Goal: Transaction & Acquisition: Download file/media

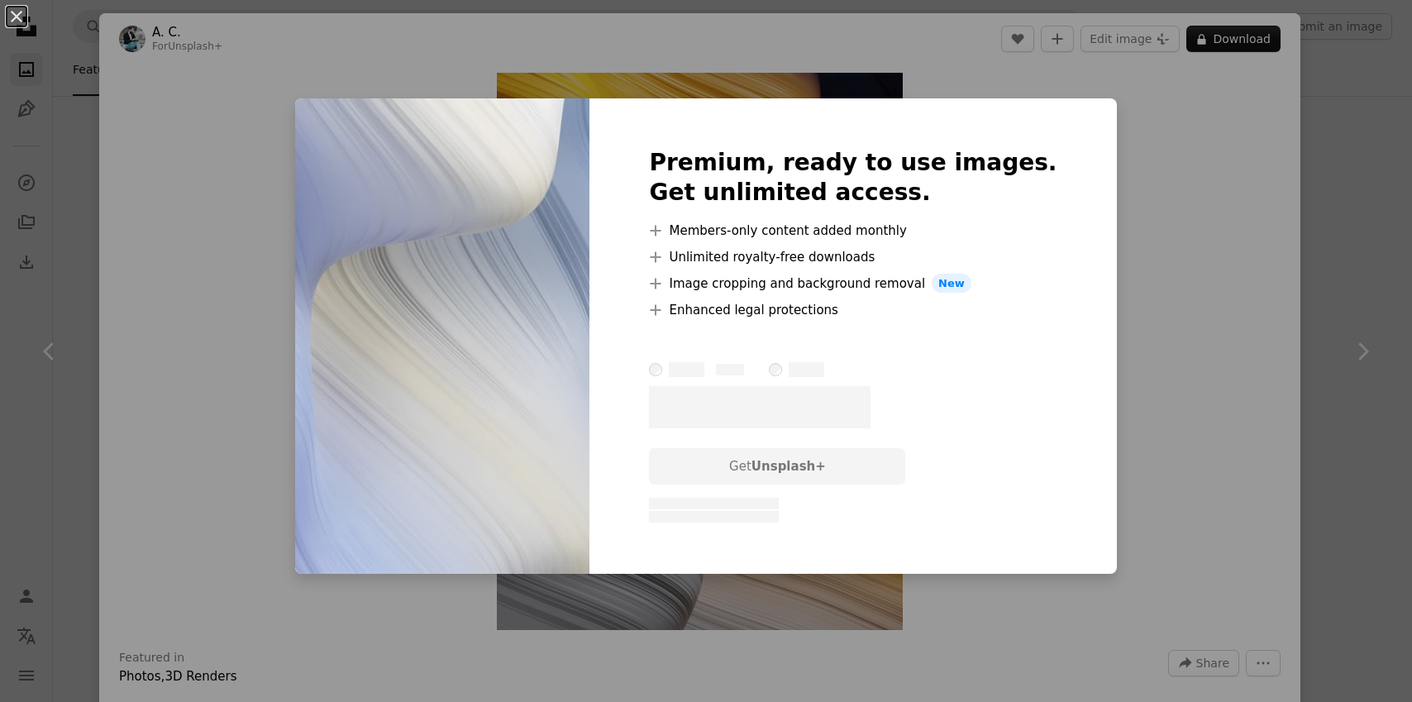
scroll to position [1765, 0]
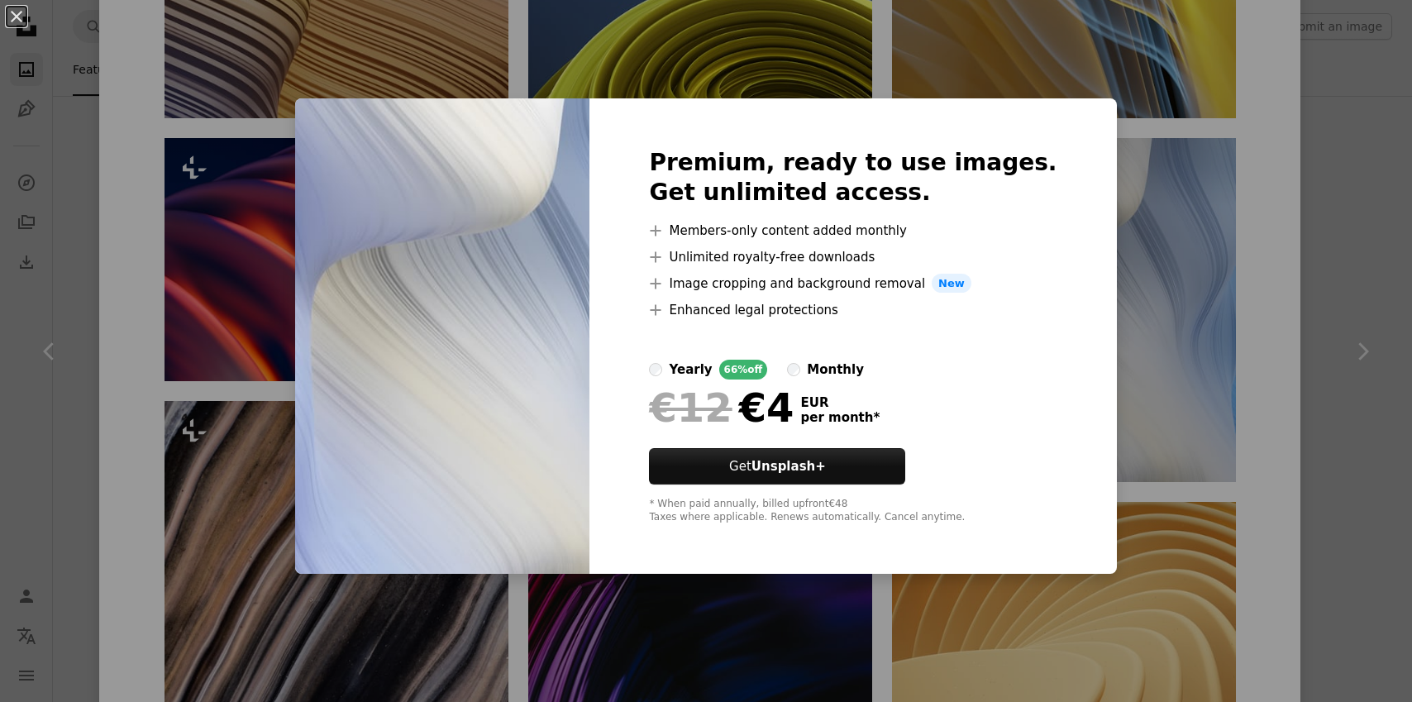
click at [1102, 224] on div "An X shape Premium, ready to use images. Get unlimited access. A plus sign Memb…" at bounding box center [706, 351] width 1412 height 702
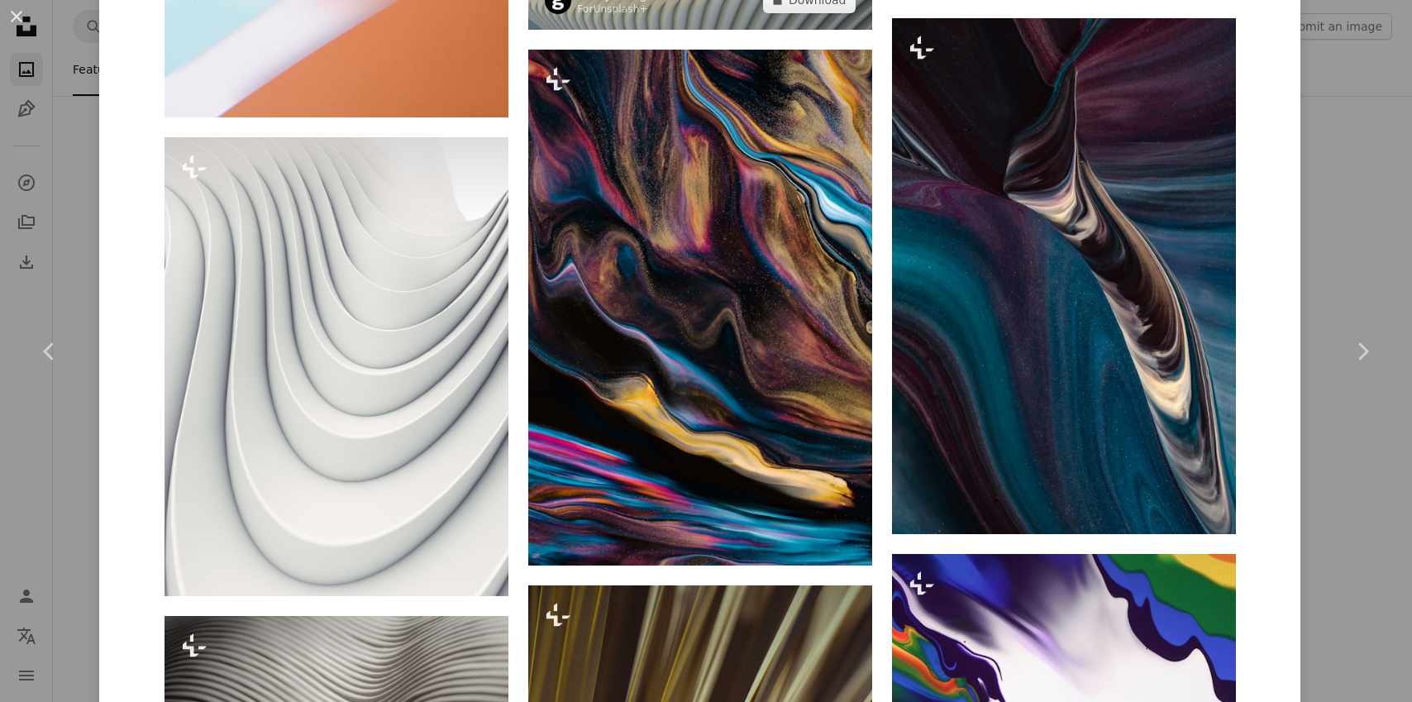
scroll to position [5654, 0]
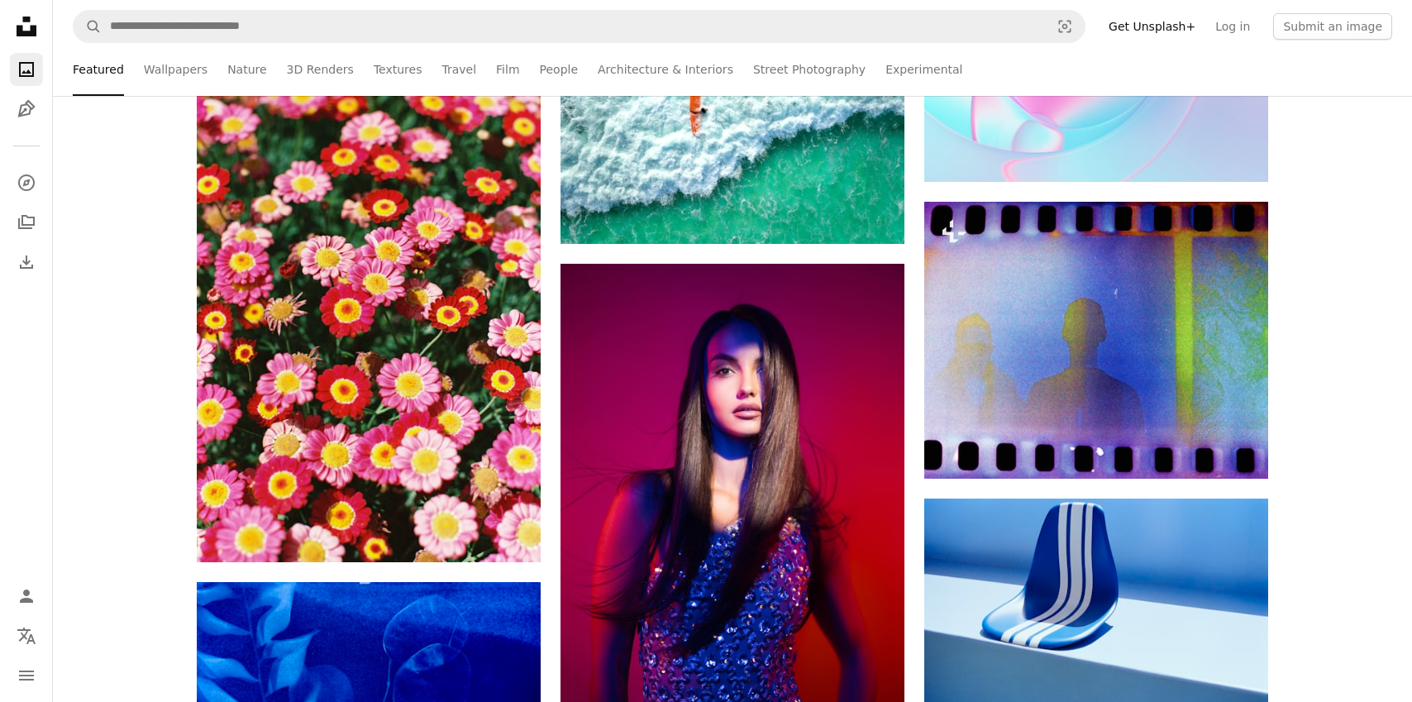
scroll to position [37629, 0]
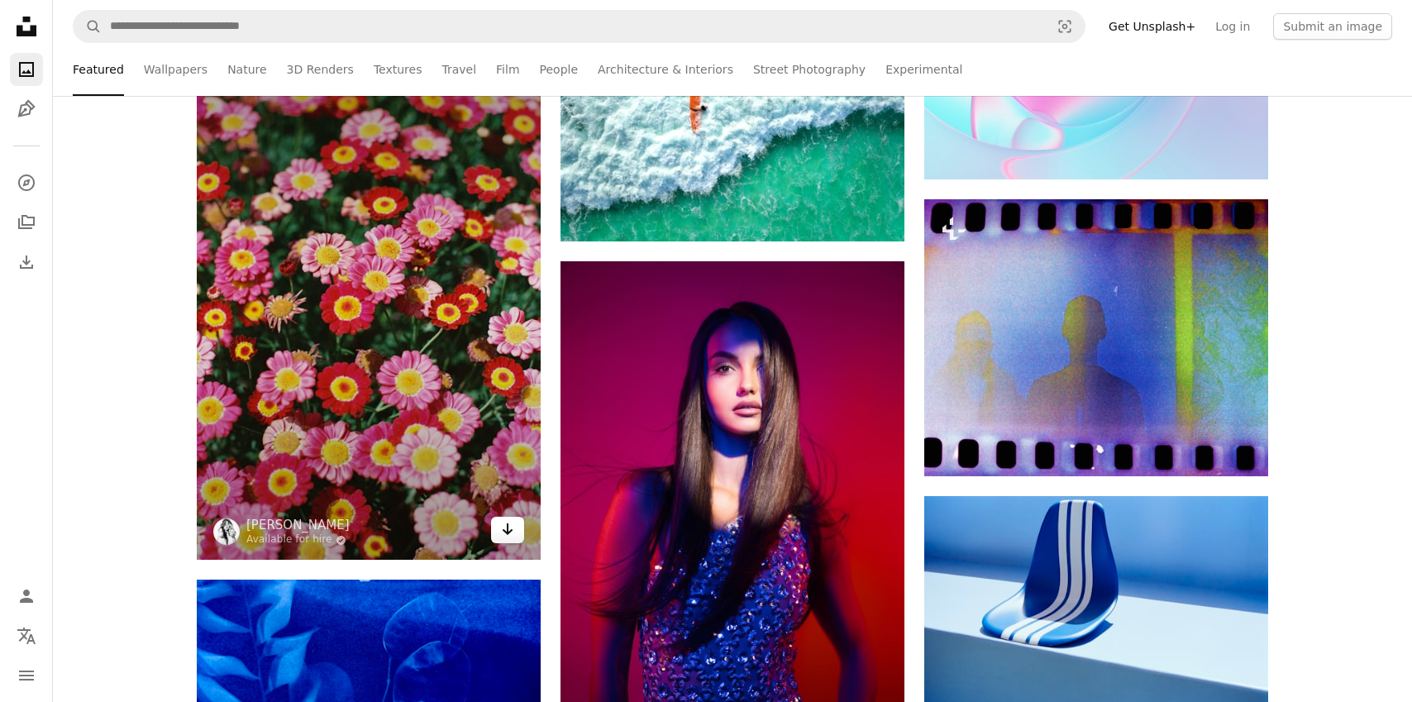
click at [506, 531] on icon "Download" at bounding box center [508, 529] width 11 height 12
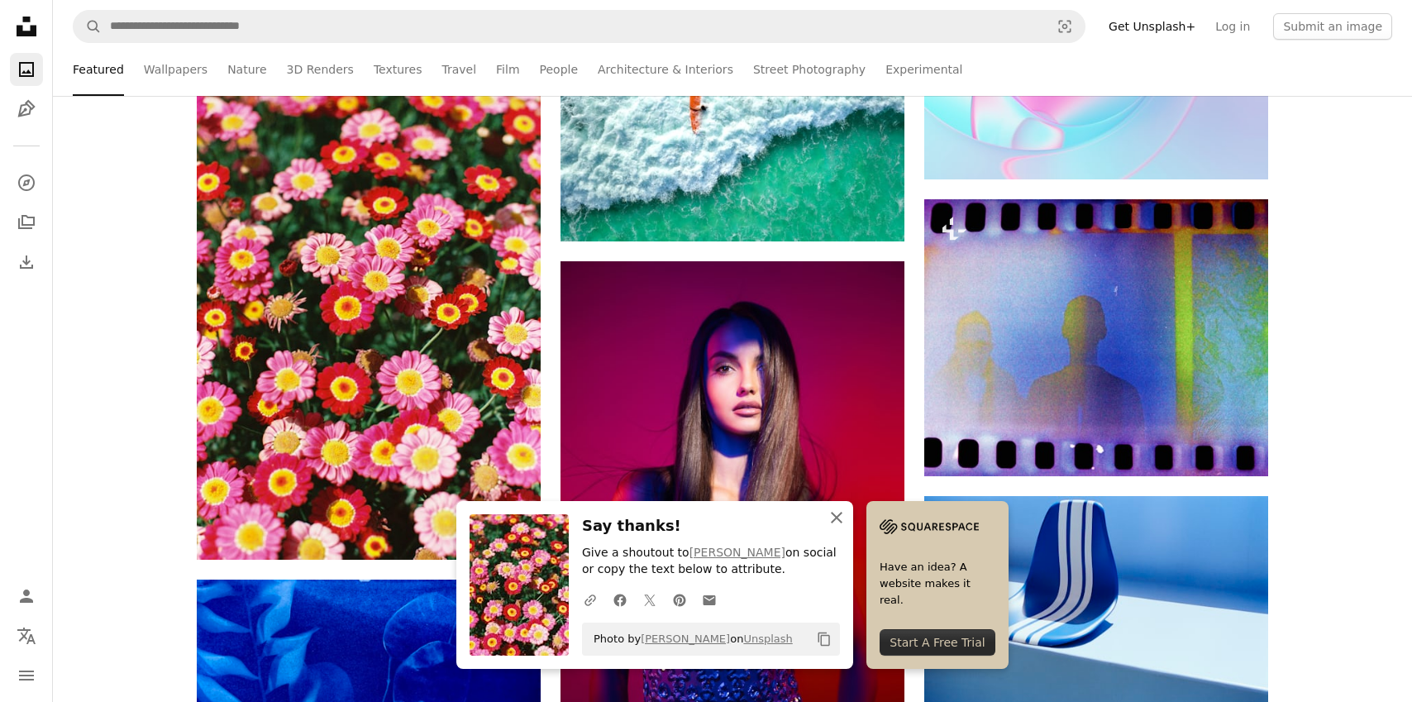
click at [840, 523] on icon "An X shape" at bounding box center [837, 518] width 20 height 20
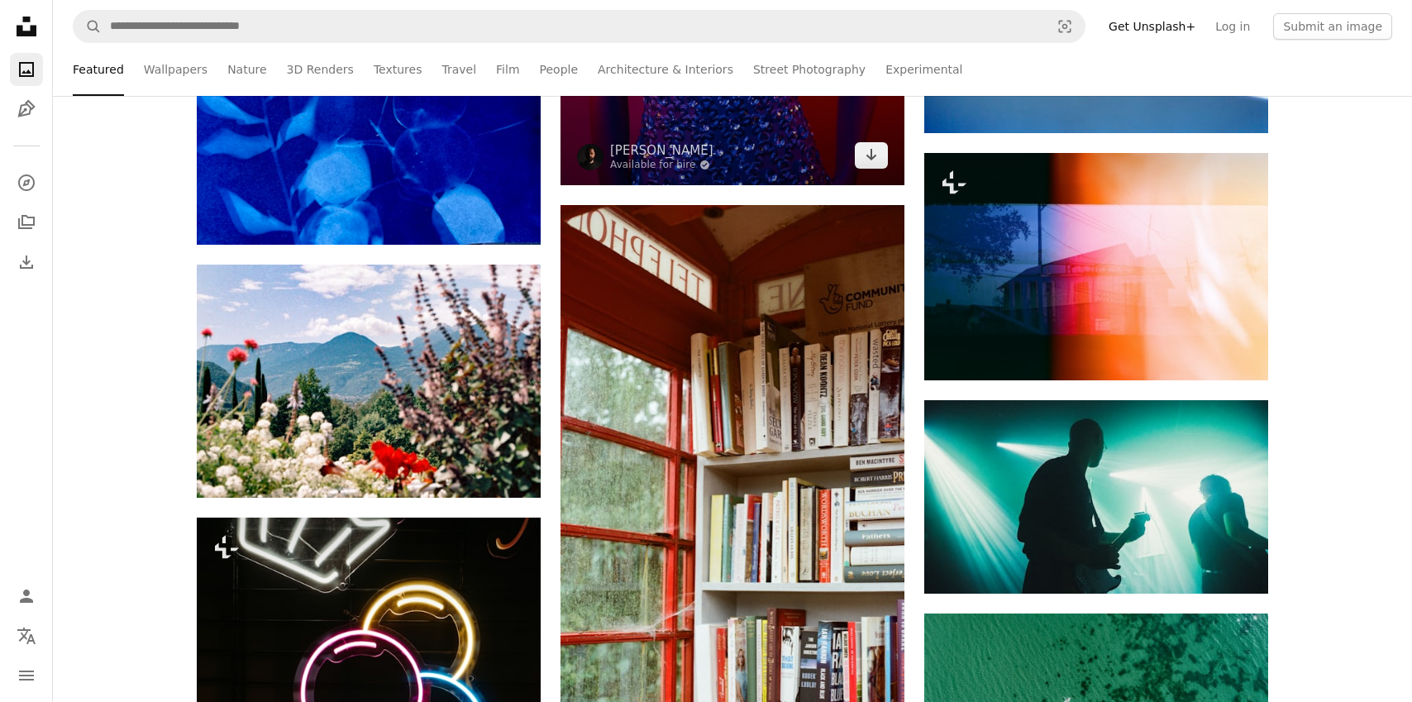
scroll to position [38230, 0]
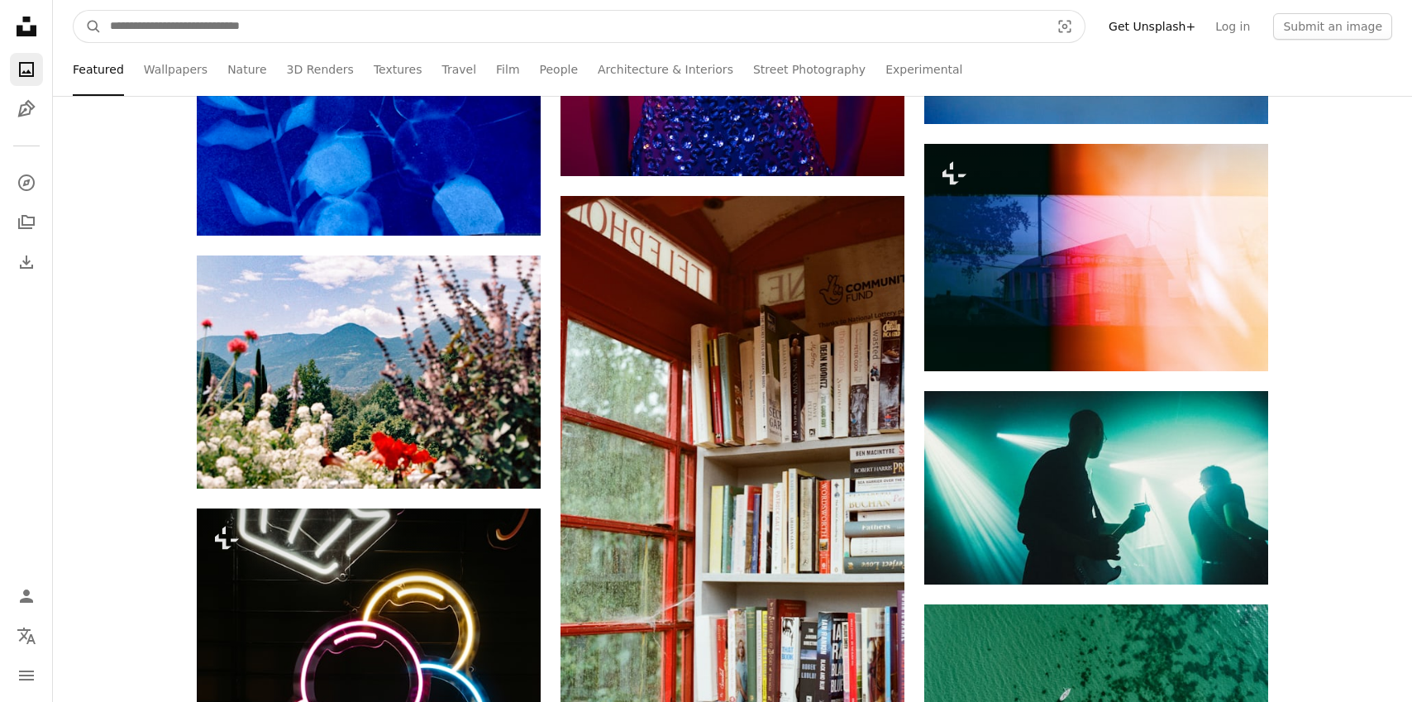
click at [264, 28] on input "Find visuals sitewide" at bounding box center [574, 26] width 944 height 31
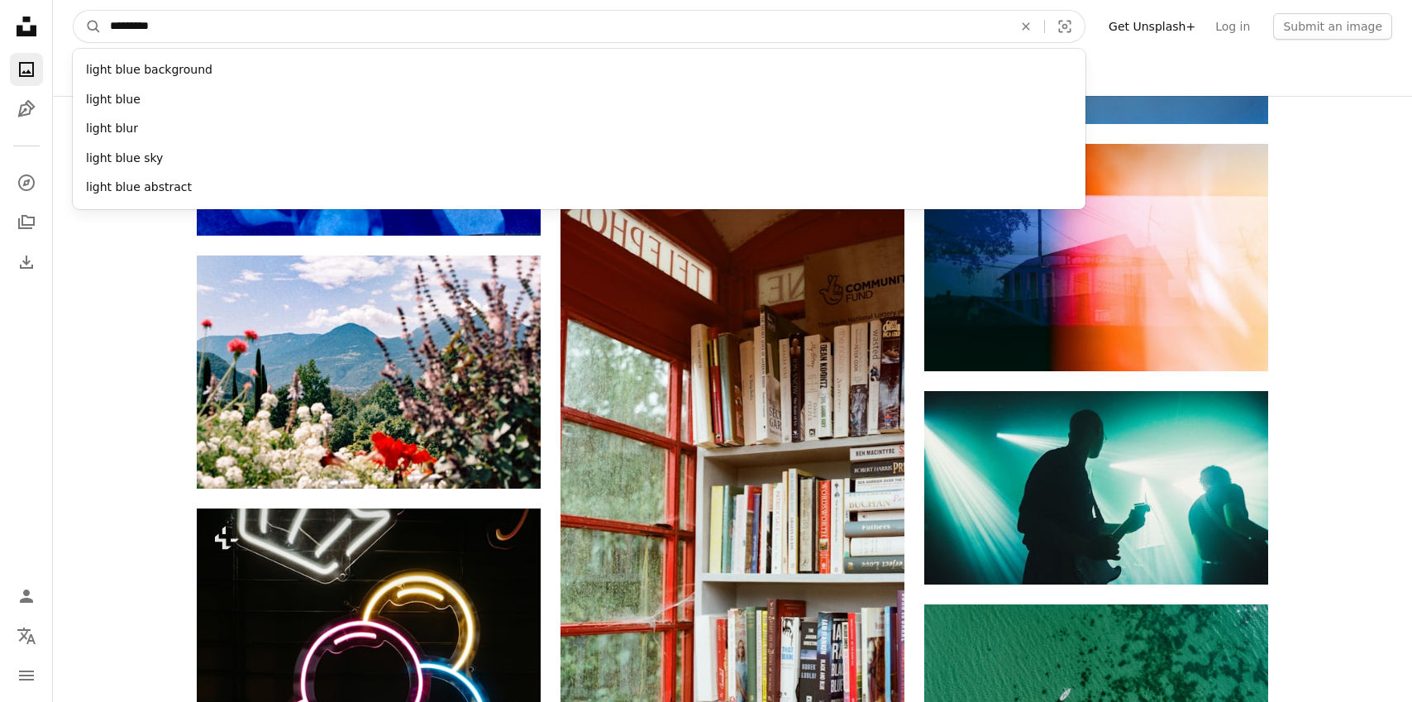
type input "**********"
click button "A magnifying glass" at bounding box center [88, 26] width 28 height 31
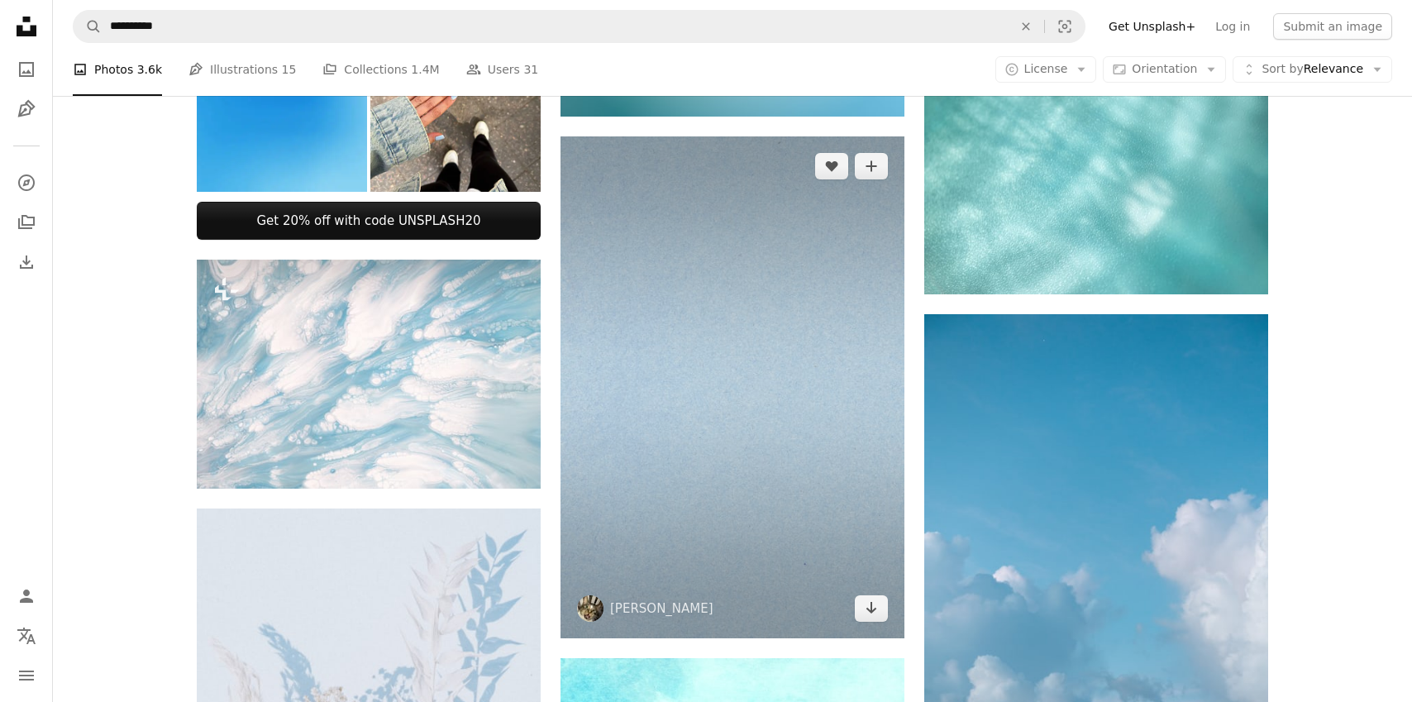
scroll to position [635, 0]
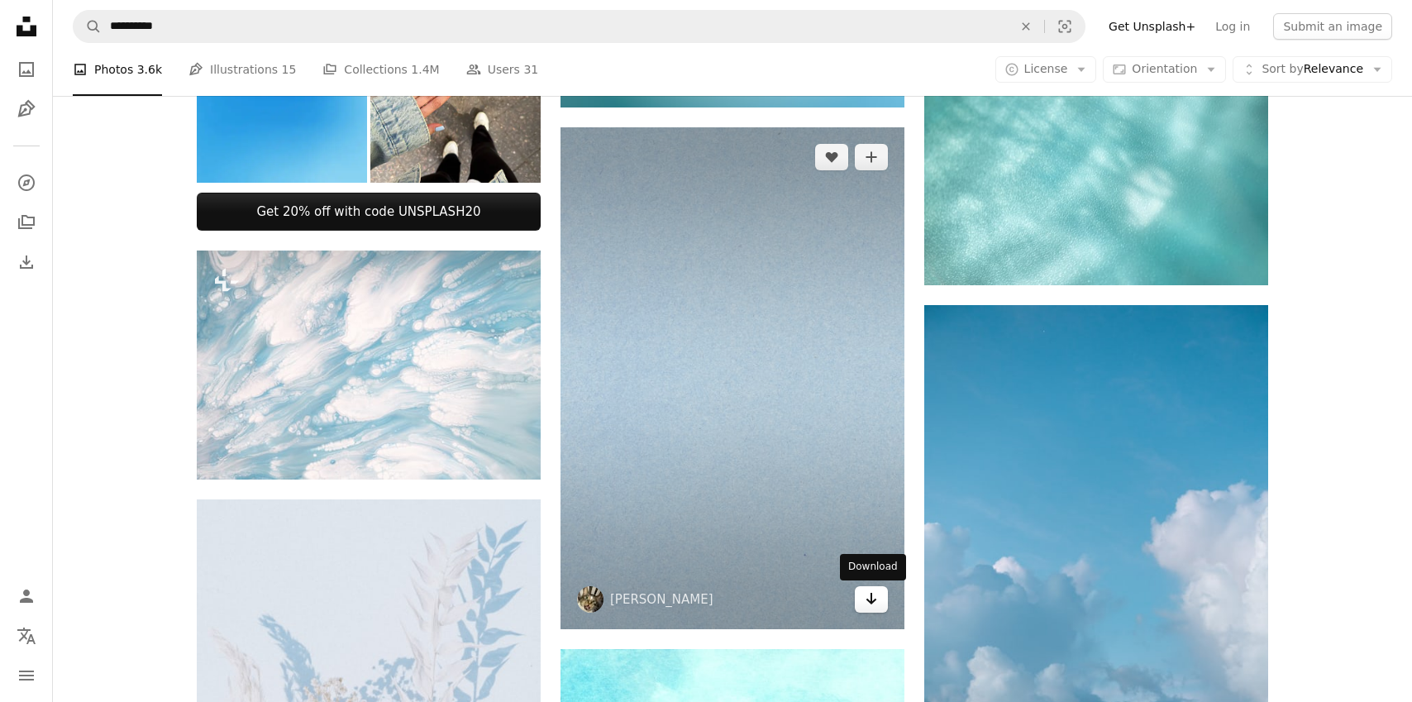
click at [876, 605] on icon "Arrow pointing down" at bounding box center [871, 599] width 13 height 20
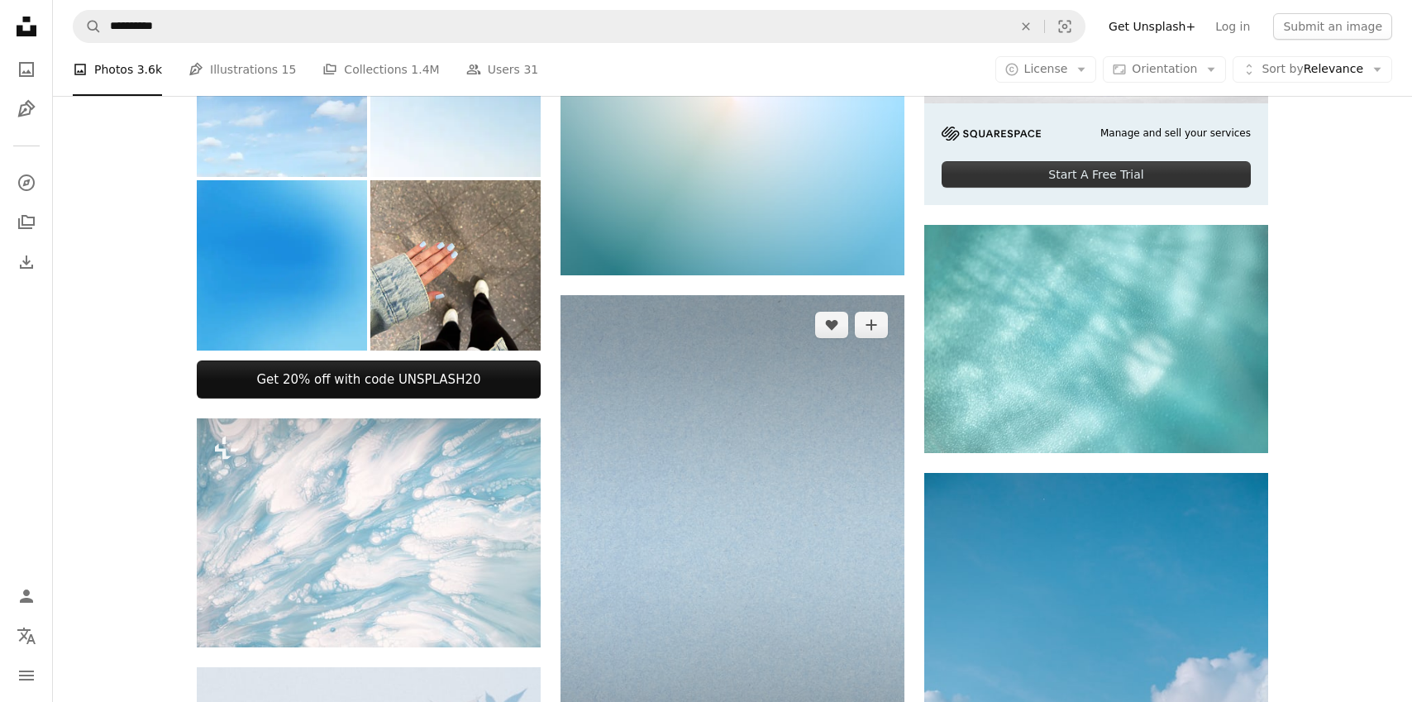
scroll to position [466, 0]
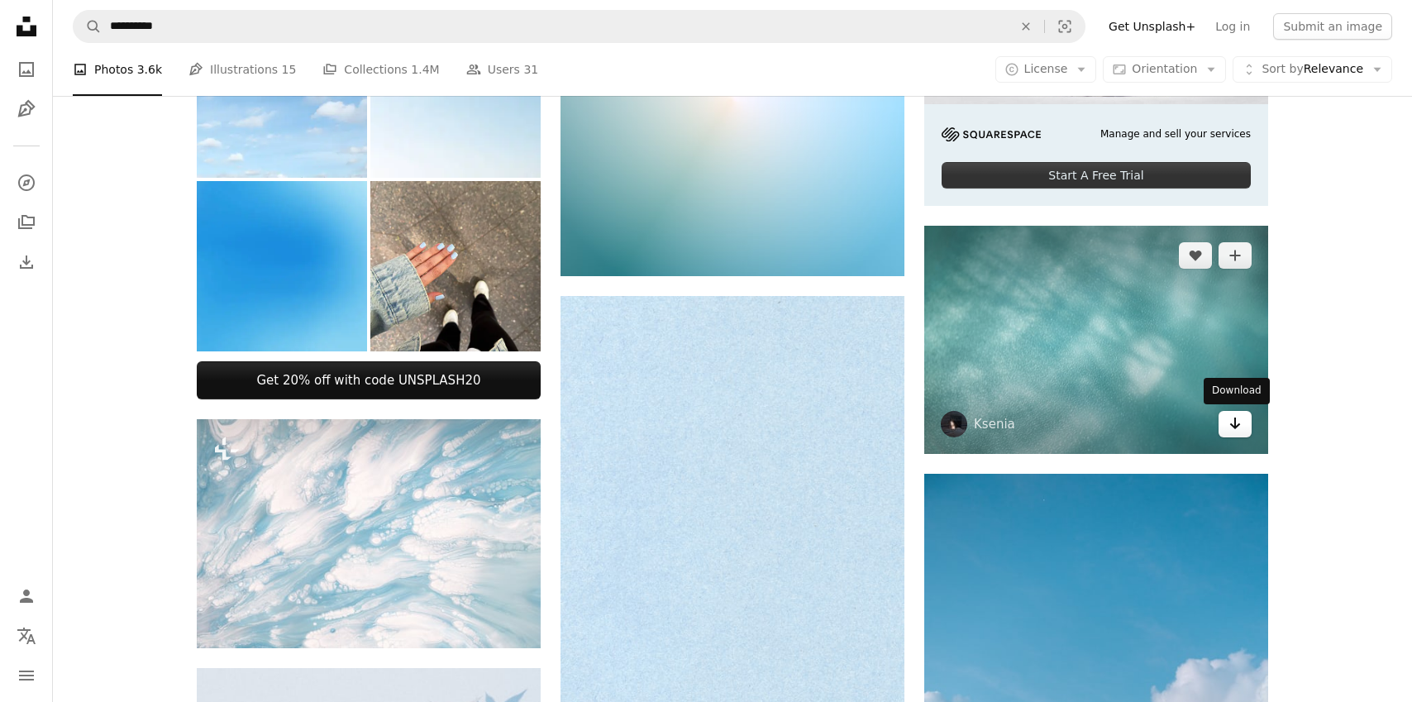
click at [1235, 418] on icon "Download" at bounding box center [1236, 424] width 11 height 12
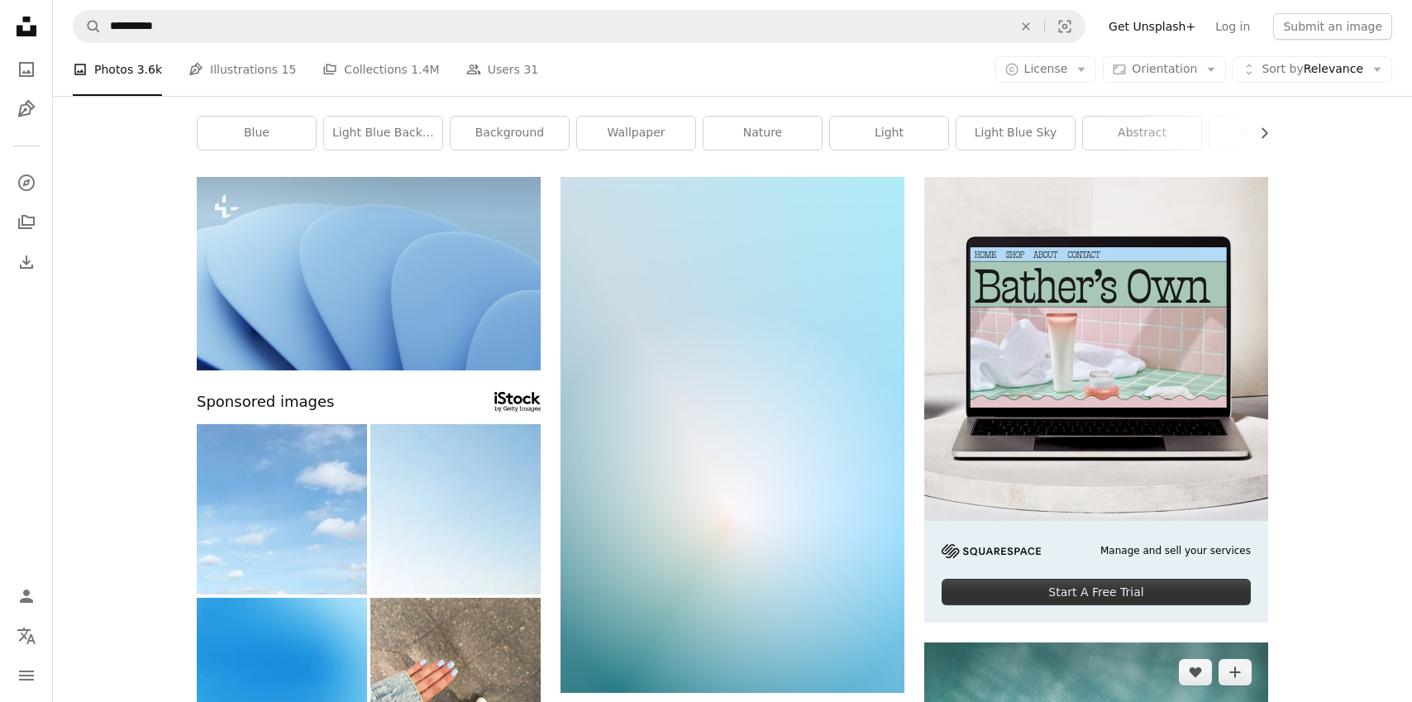
scroll to position [0, 0]
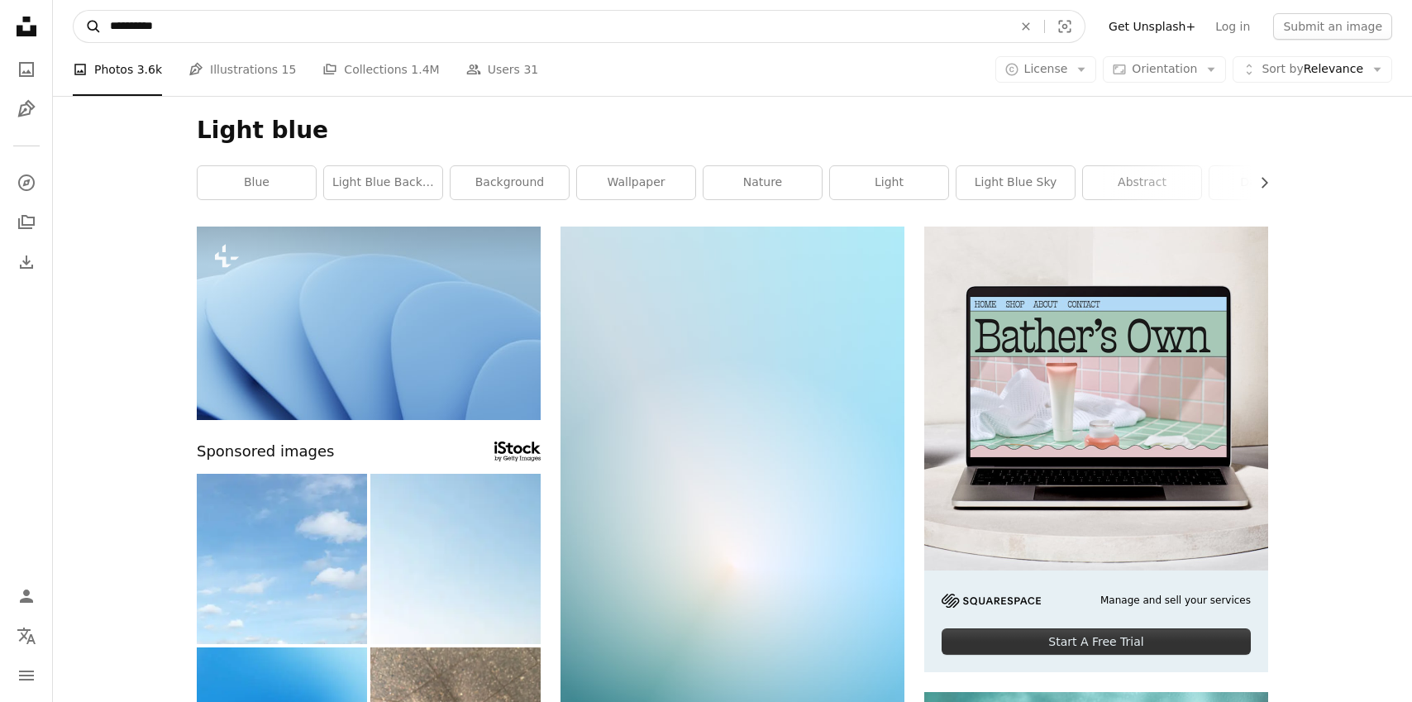
drag, startPoint x: 184, startPoint y: 26, endPoint x: 74, endPoint y: 26, distance: 109.2
click at [74, 26] on form "**********" at bounding box center [579, 26] width 1013 height 33
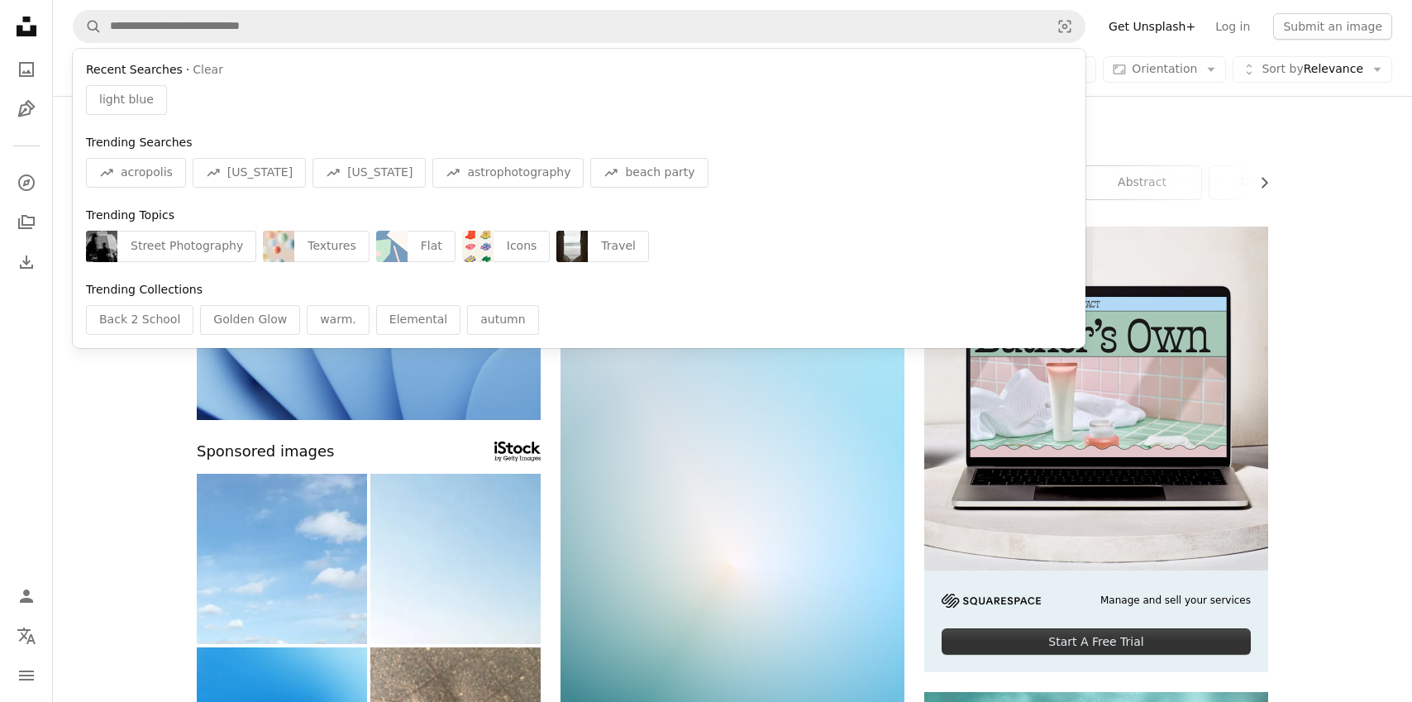
click at [26, 25] on icon "Unsplash logo Unsplash Home" at bounding box center [26, 26] width 33 height 33
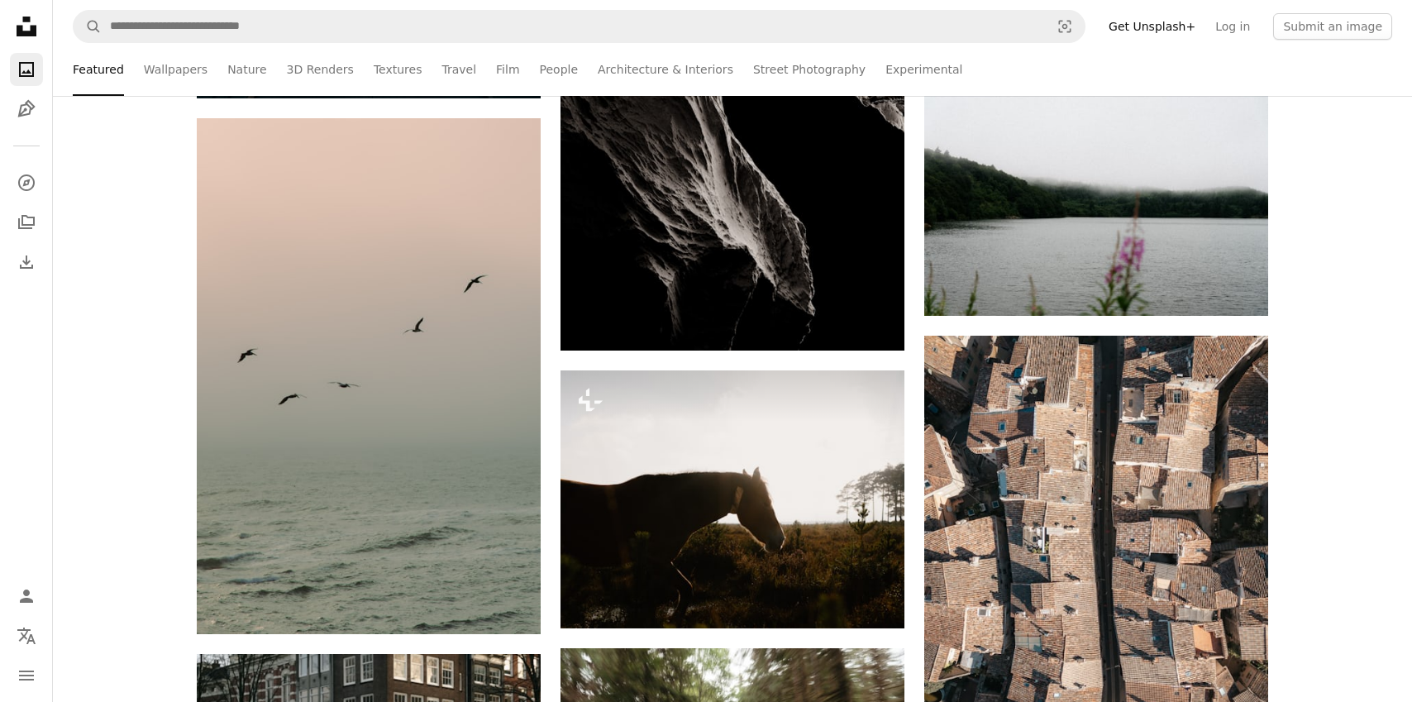
scroll to position [15445, 0]
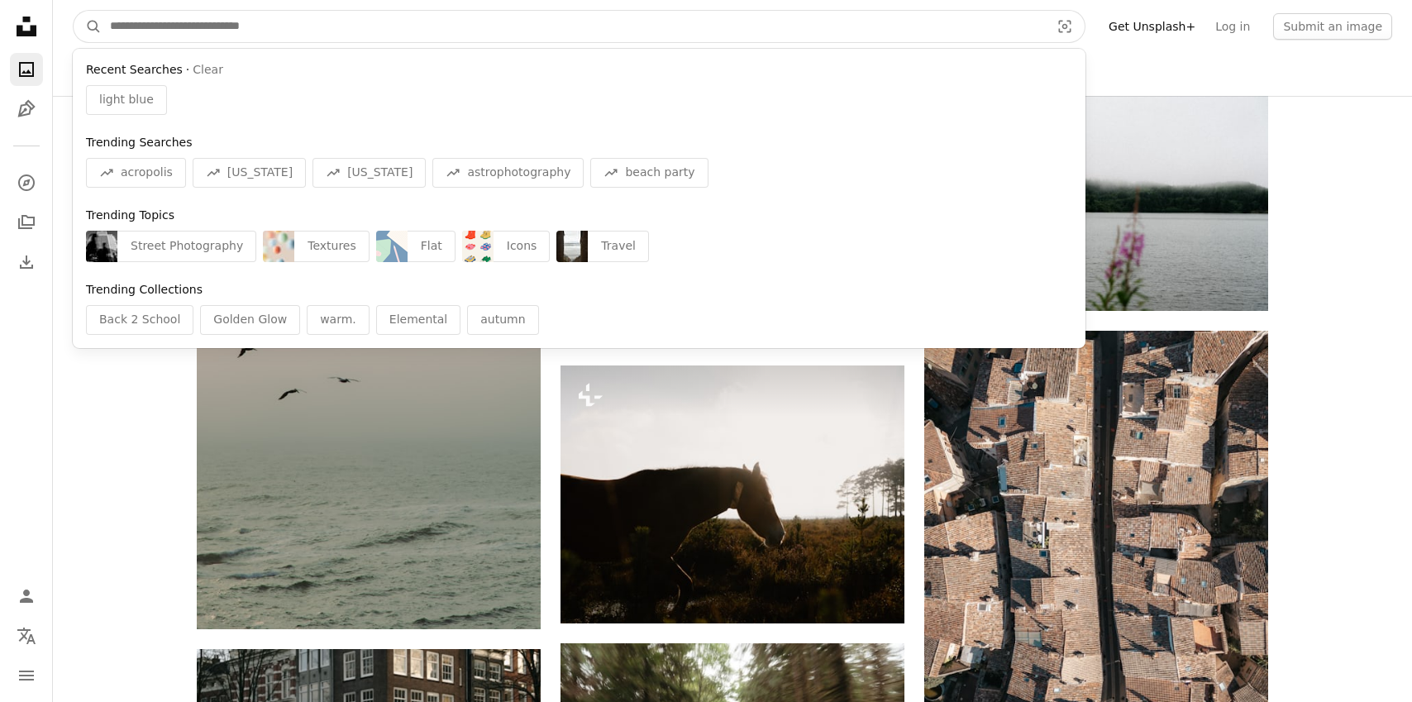
click at [321, 25] on input "Find visuals sitewide" at bounding box center [574, 26] width 944 height 31
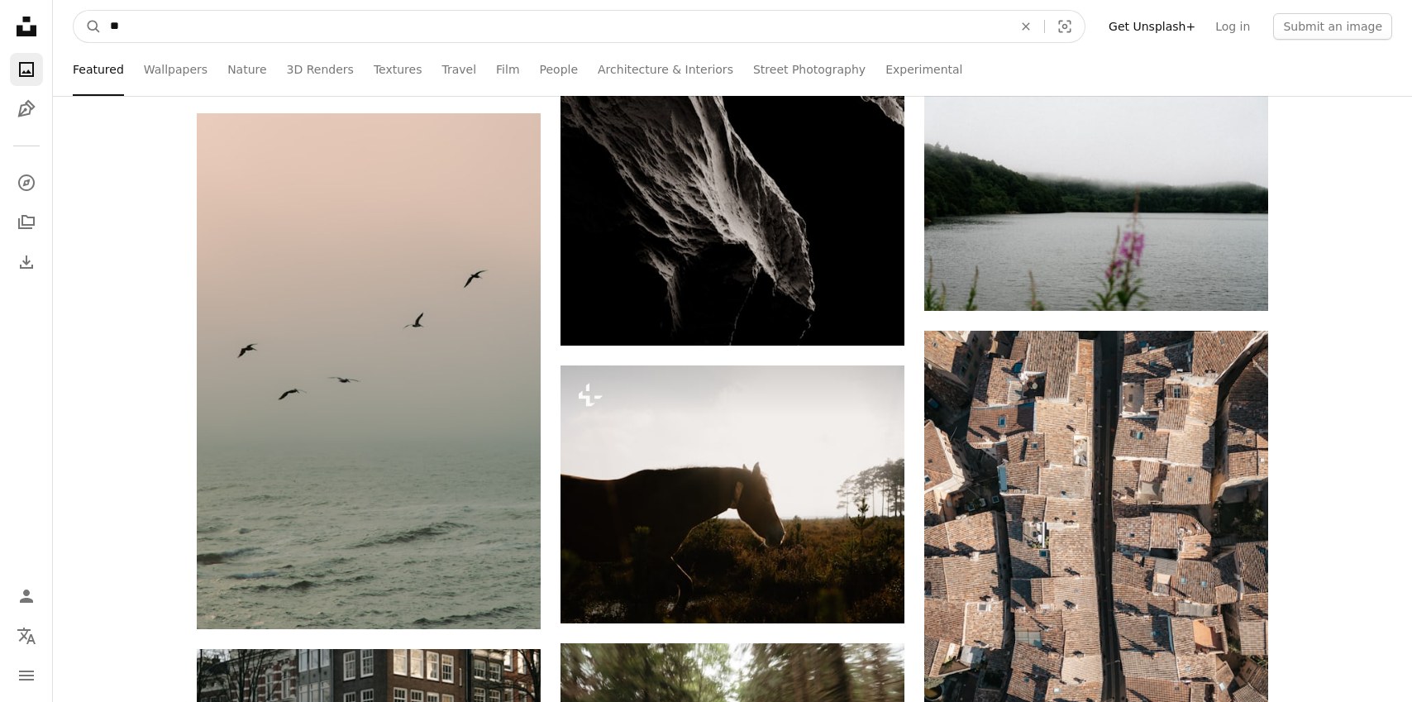
type input "***"
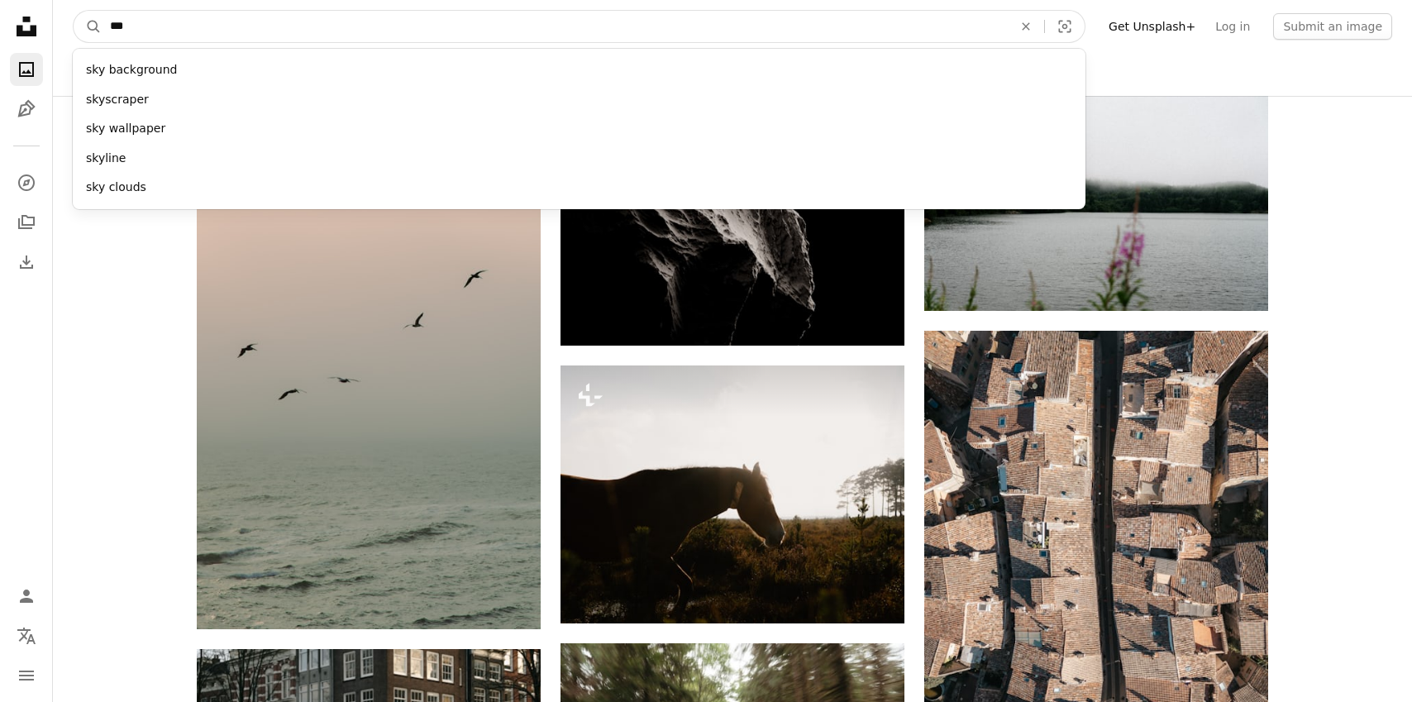
click button "A magnifying glass" at bounding box center [88, 26] width 28 height 31
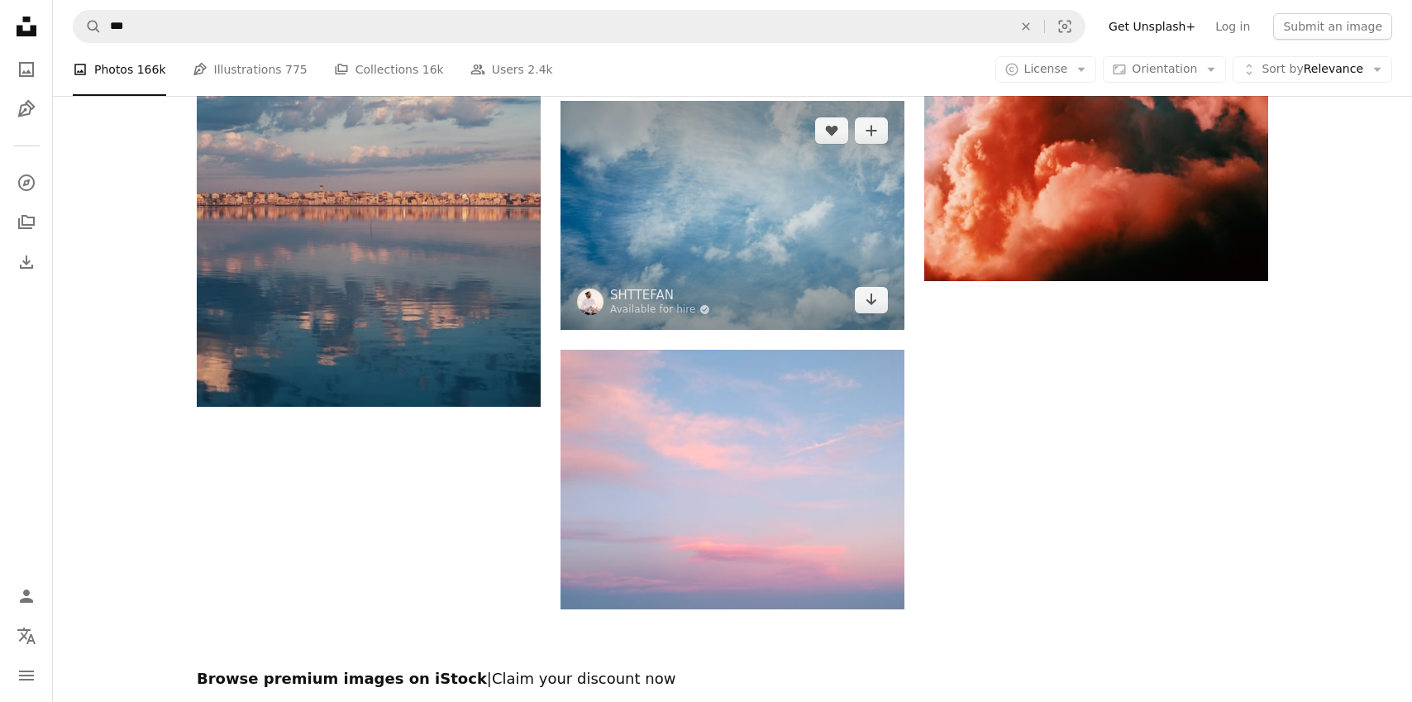
scroll to position [2507, 0]
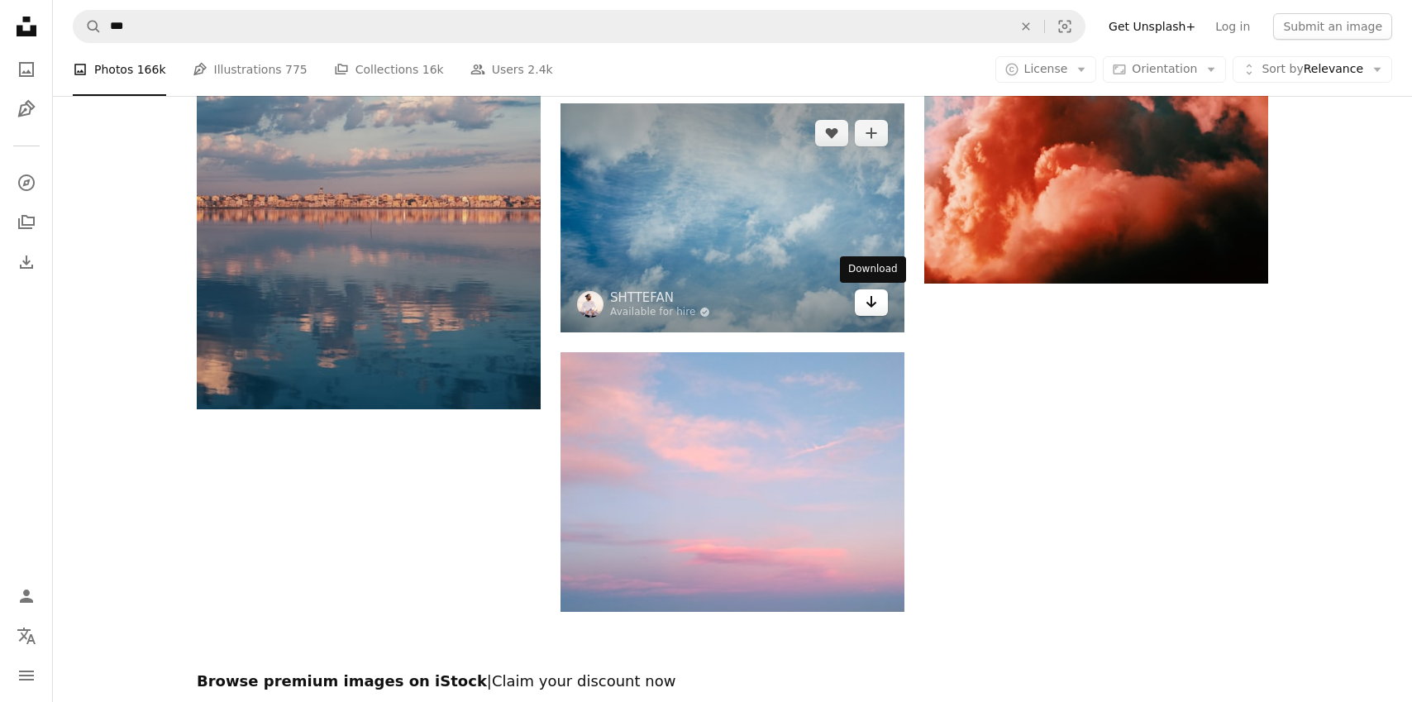
click at [867, 302] on icon "Download" at bounding box center [872, 302] width 11 height 12
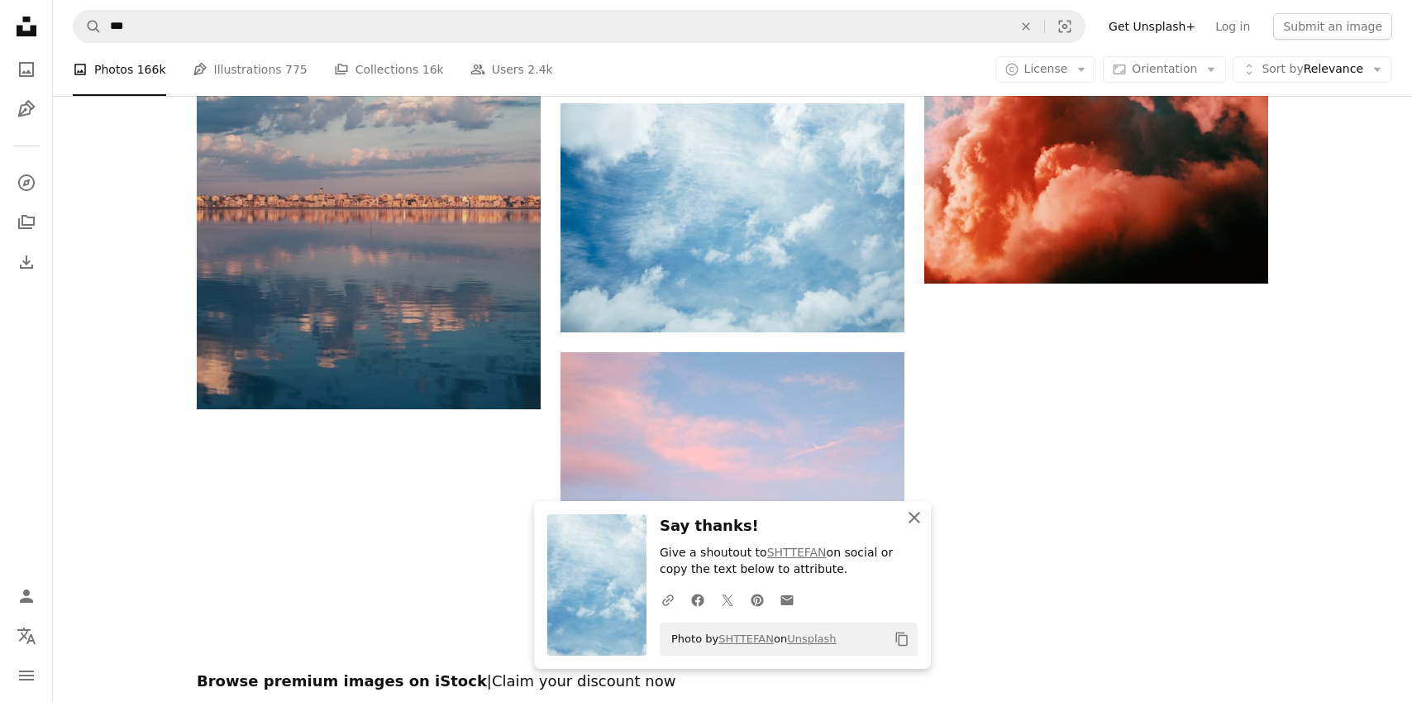
click at [915, 518] on icon "button" at bounding box center [915, 518] width 12 height 12
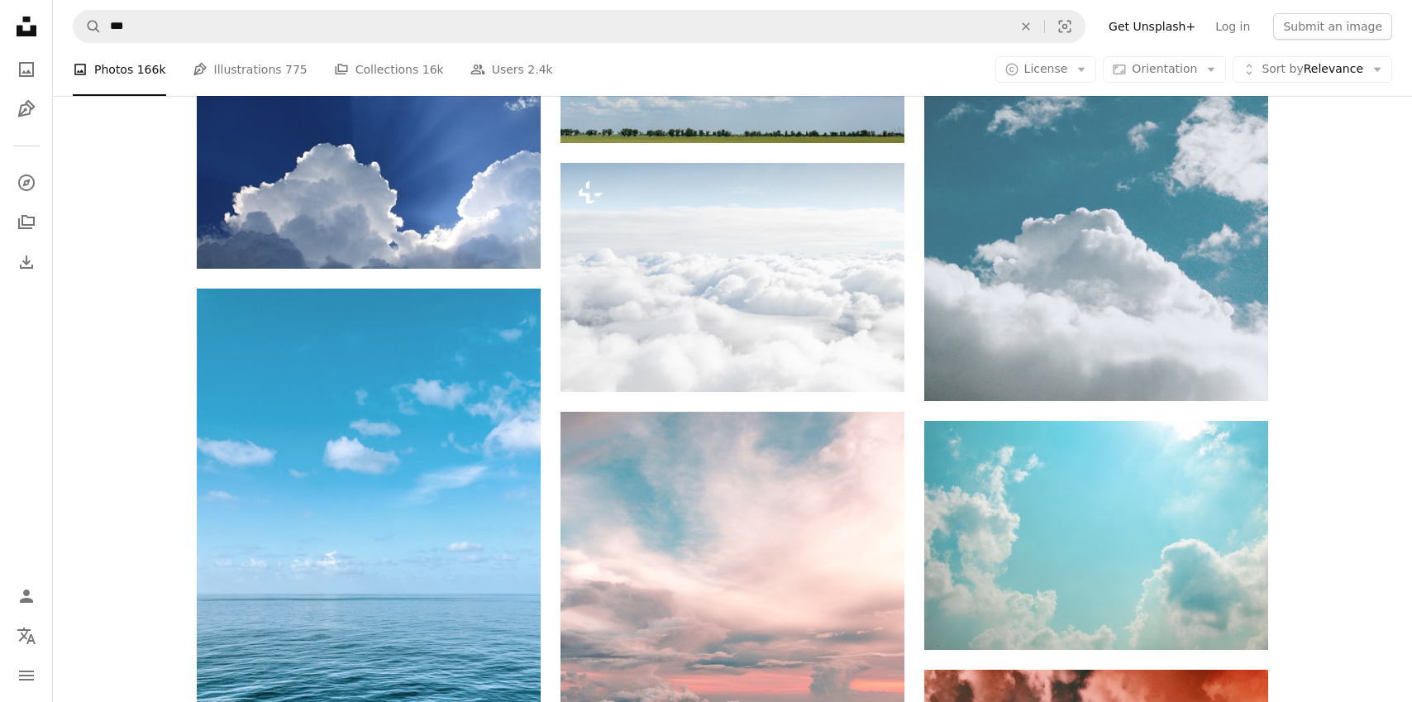
scroll to position [1669, 0]
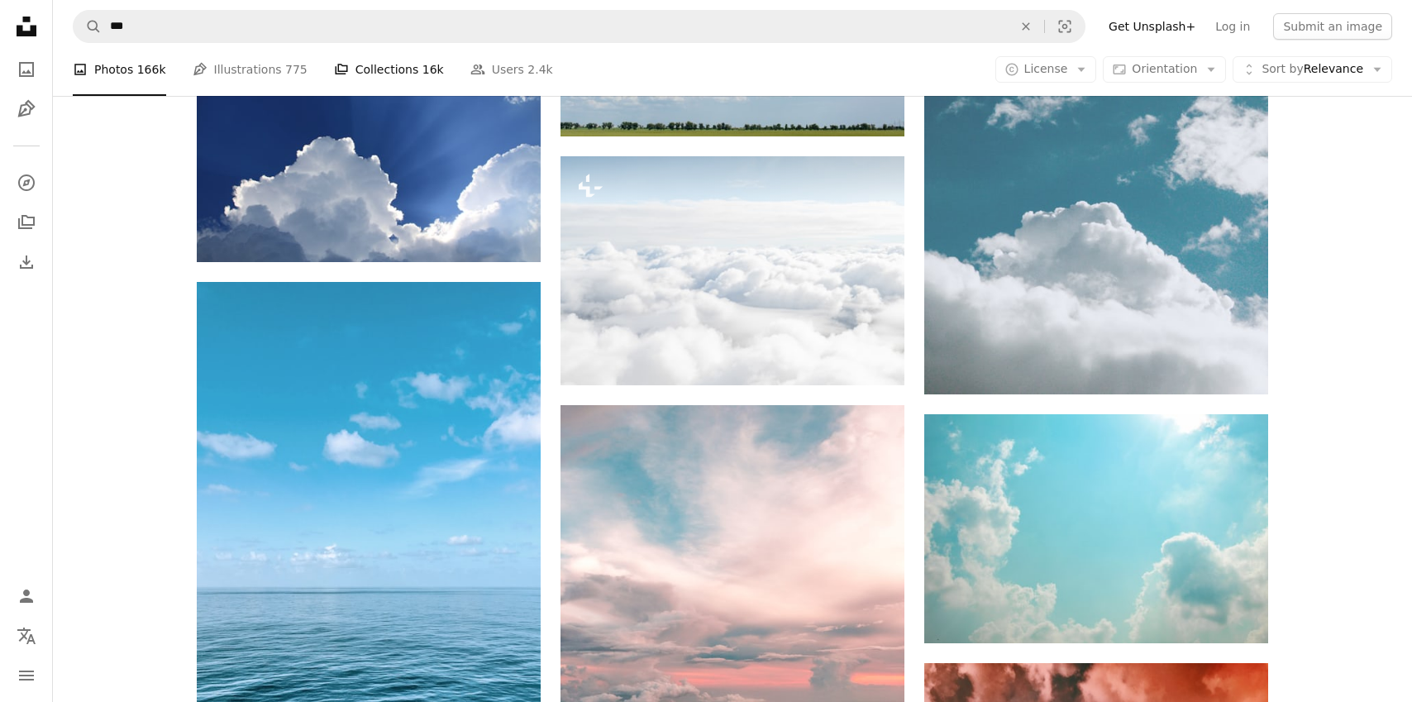
click at [396, 69] on link "A stack of folders Collections 16k" at bounding box center [389, 69] width 110 height 53
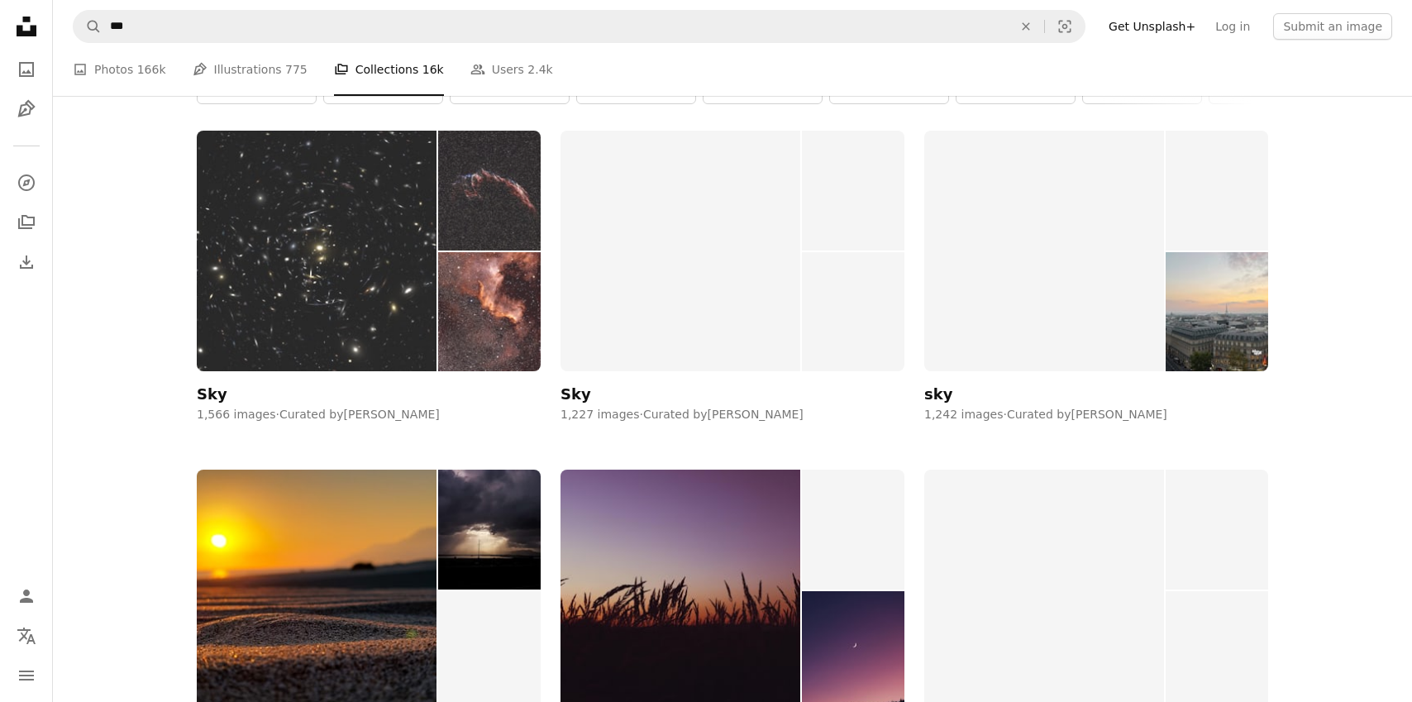
scroll to position [9, 0]
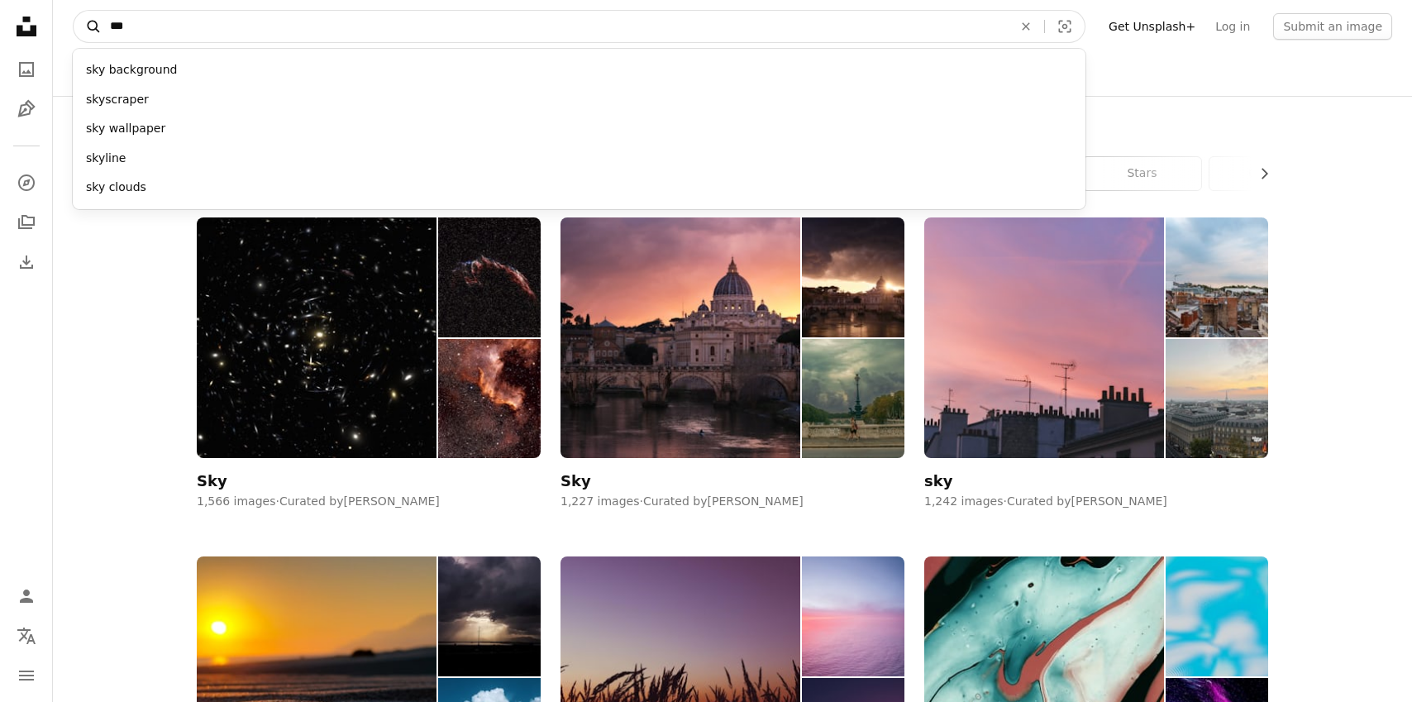
drag, startPoint x: 155, startPoint y: 22, endPoint x: 89, endPoint y: 22, distance: 66.2
click at [89, 22] on form "A magnifying glass *** sky background skyscraper sky wallpaper skyline sky clou…" at bounding box center [579, 26] width 1013 height 33
type input "**********"
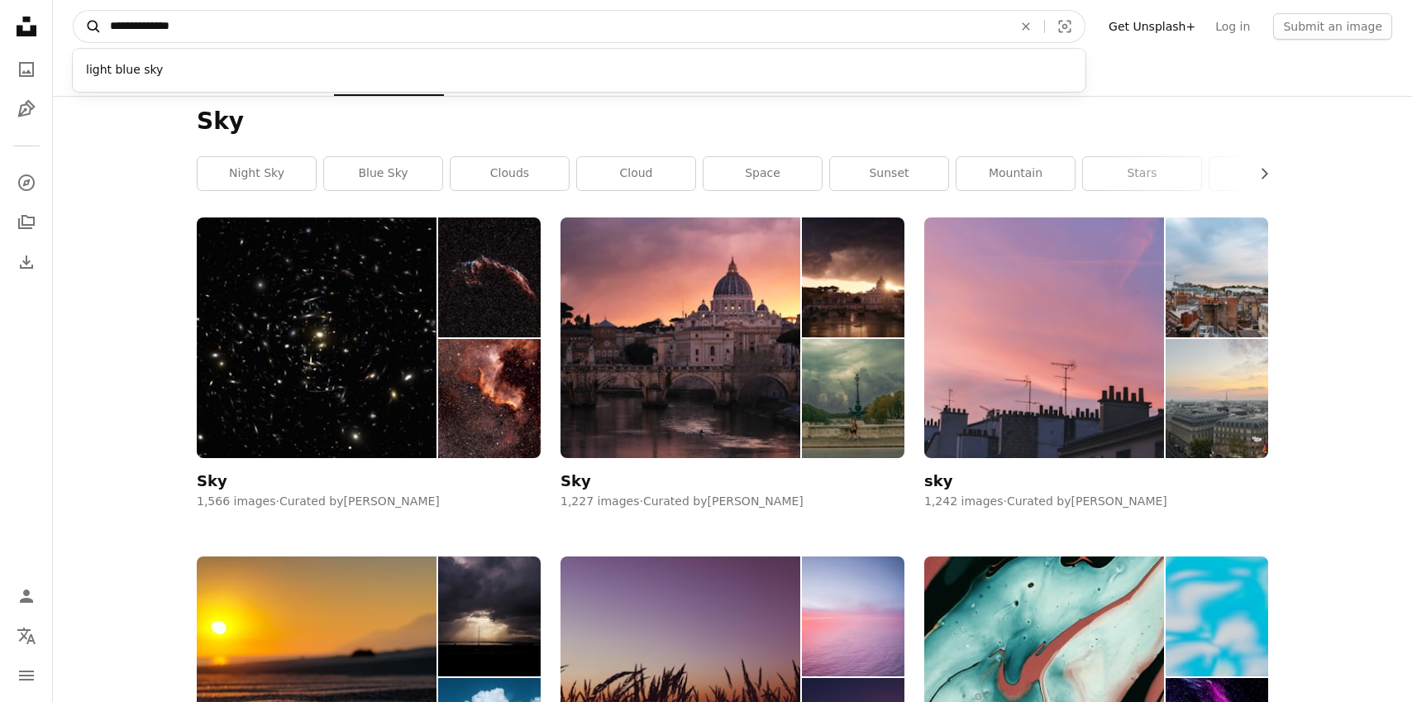
click button "A magnifying glass" at bounding box center [88, 26] width 28 height 31
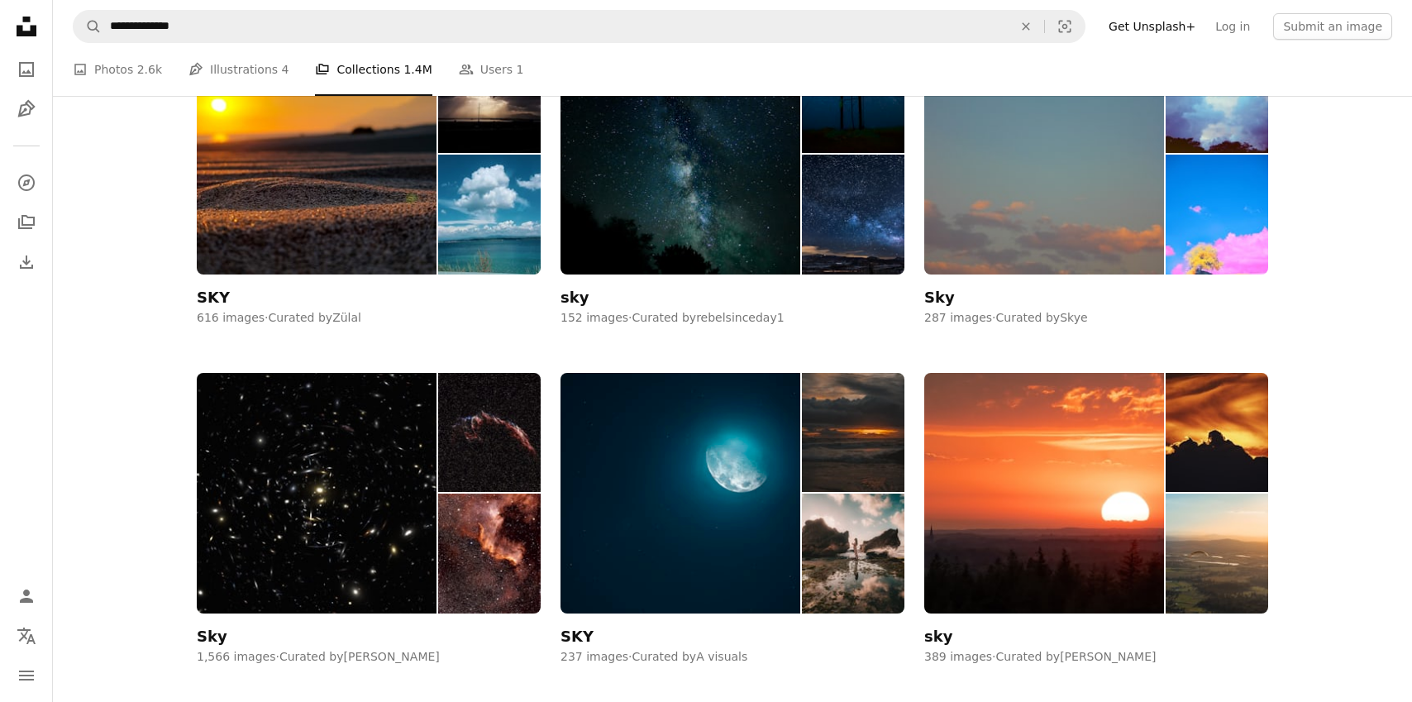
scroll to position [1583, 0]
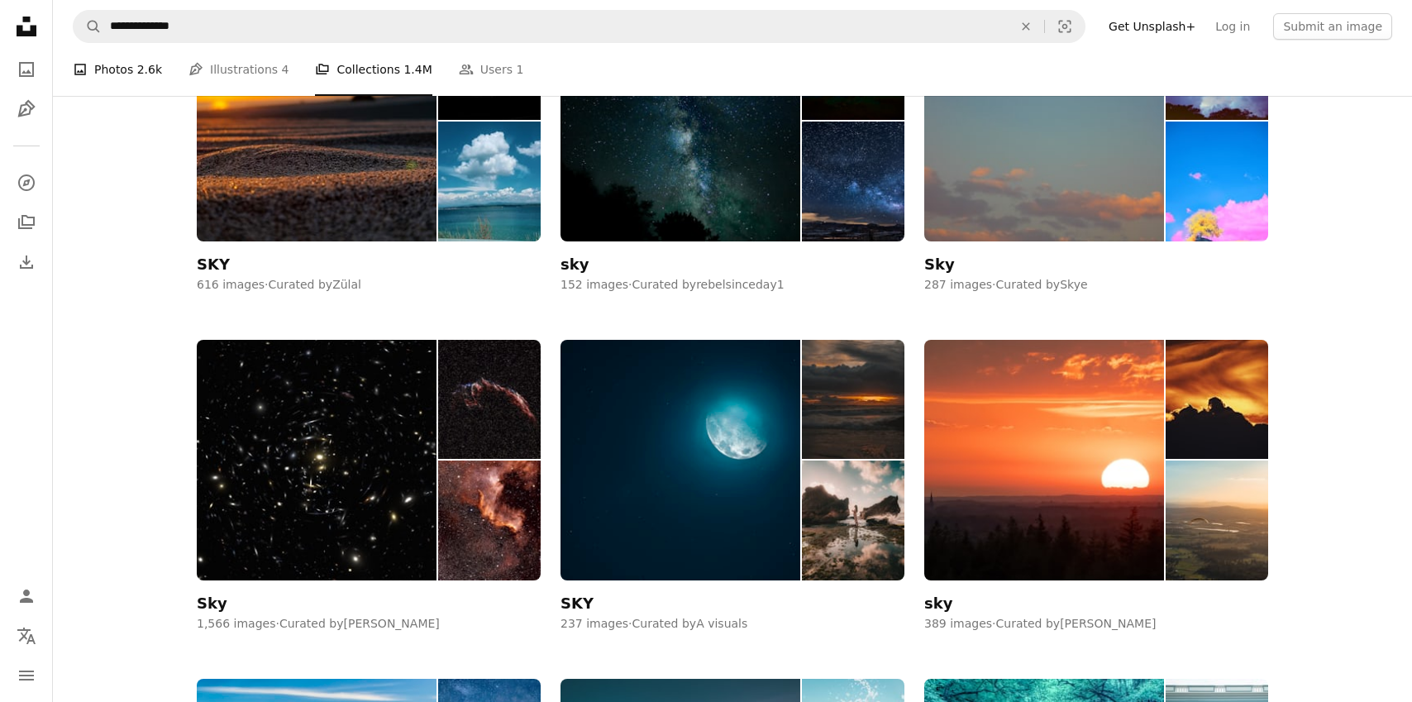
click at [128, 74] on link "A photo Photos 2.6k" at bounding box center [117, 69] width 89 height 53
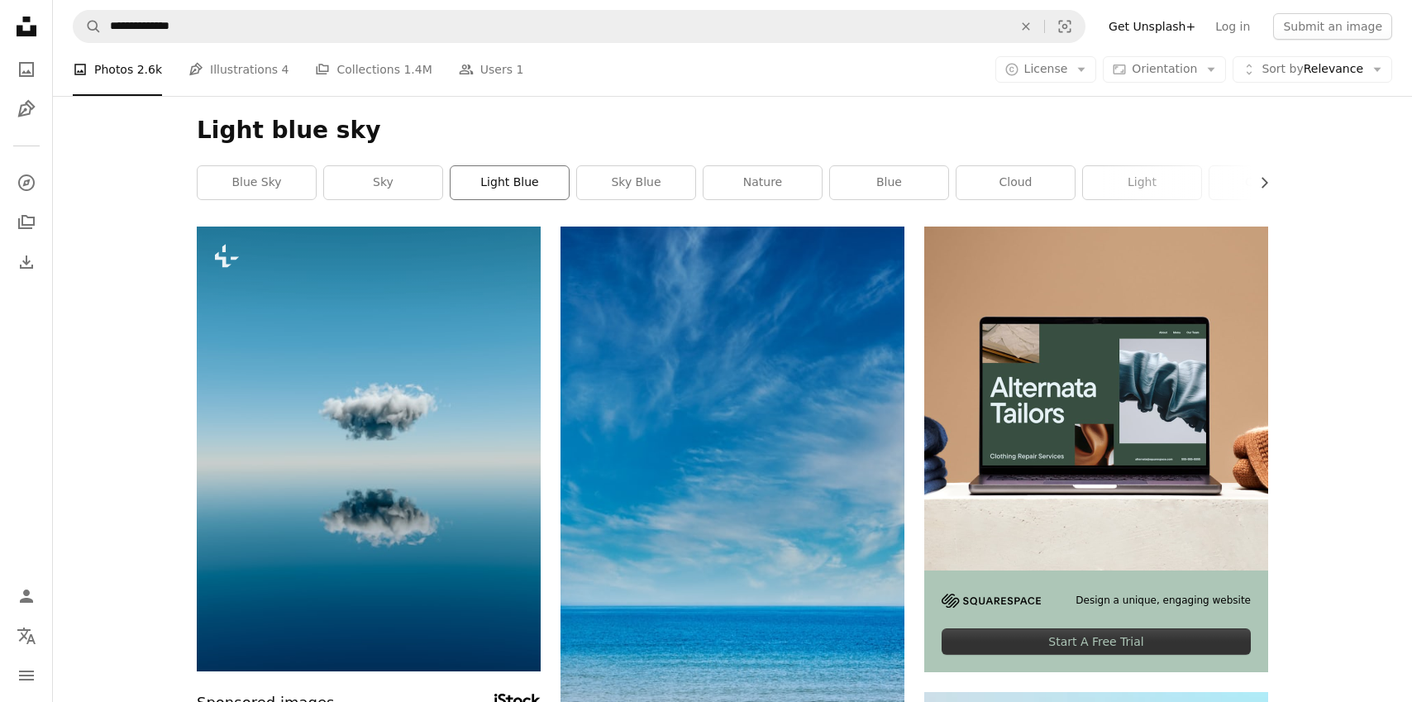
click at [533, 181] on link "light blue" at bounding box center [510, 182] width 118 height 33
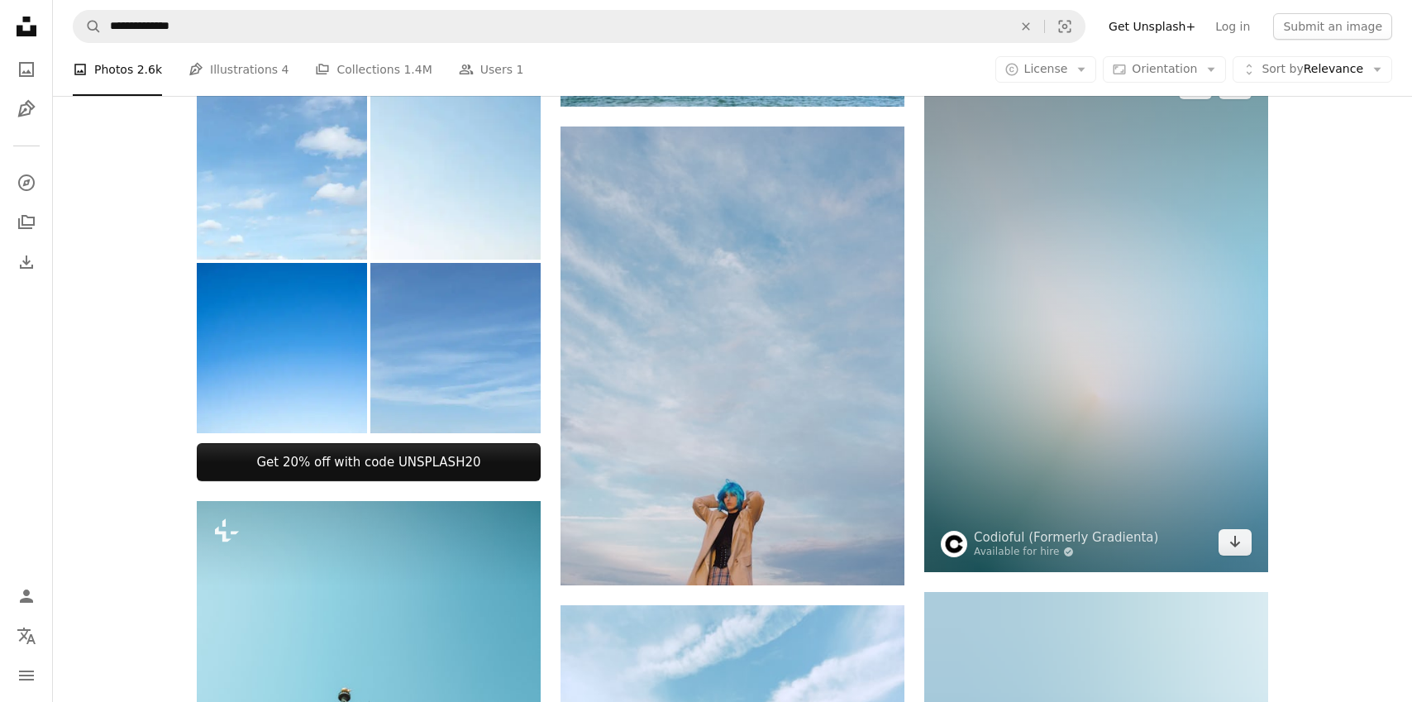
scroll to position [609, 0]
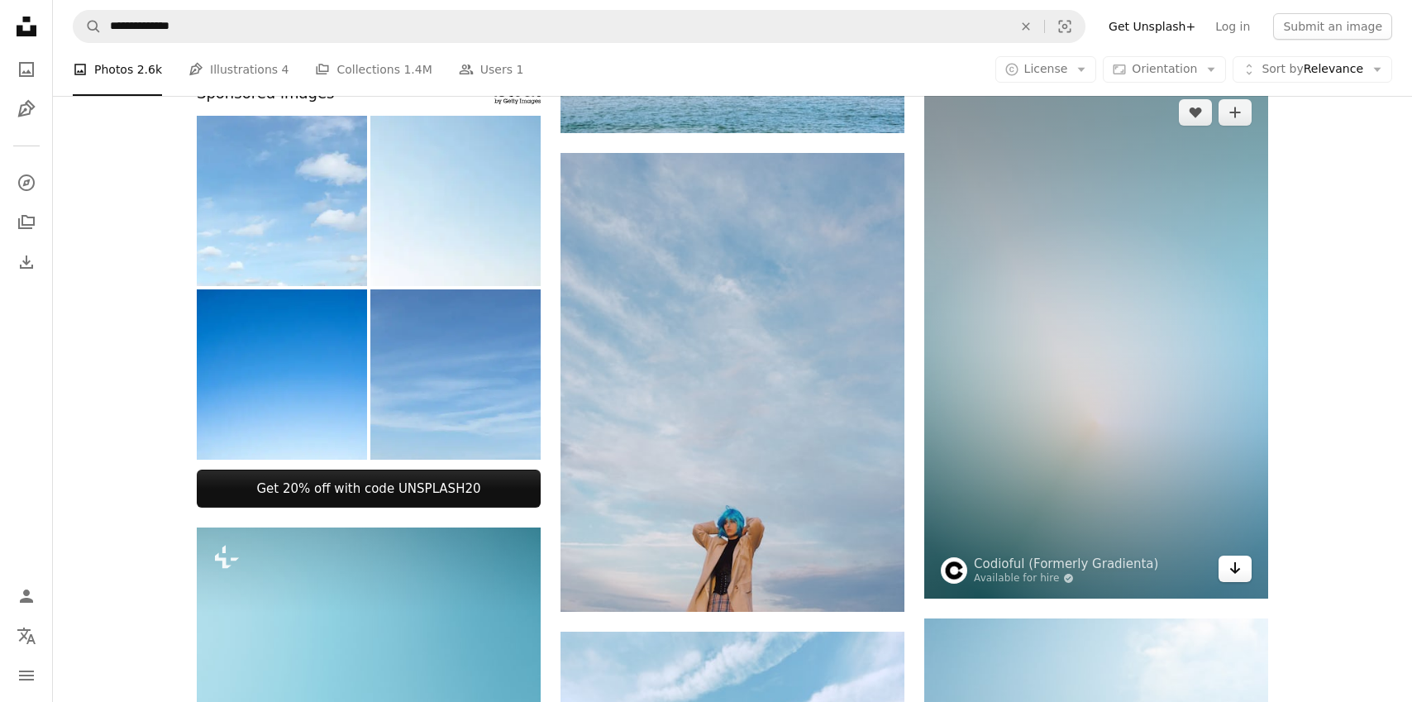
click at [1233, 571] on icon "Download" at bounding box center [1236, 568] width 11 height 12
